Goal: Information Seeking & Learning: Learn about a topic

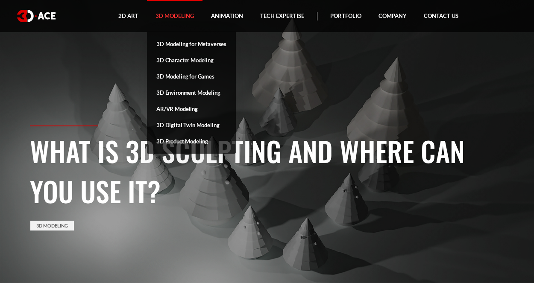
click at [166, 15] on link "3D Modeling" at bounding box center [174, 16] width 55 height 32
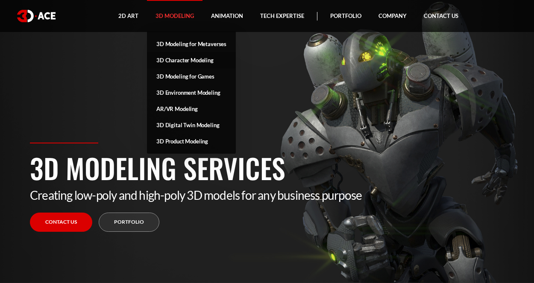
click at [186, 59] on link "3D Character Modeling" at bounding box center [191, 60] width 89 height 16
